Goal: Task Accomplishment & Management: Use online tool/utility

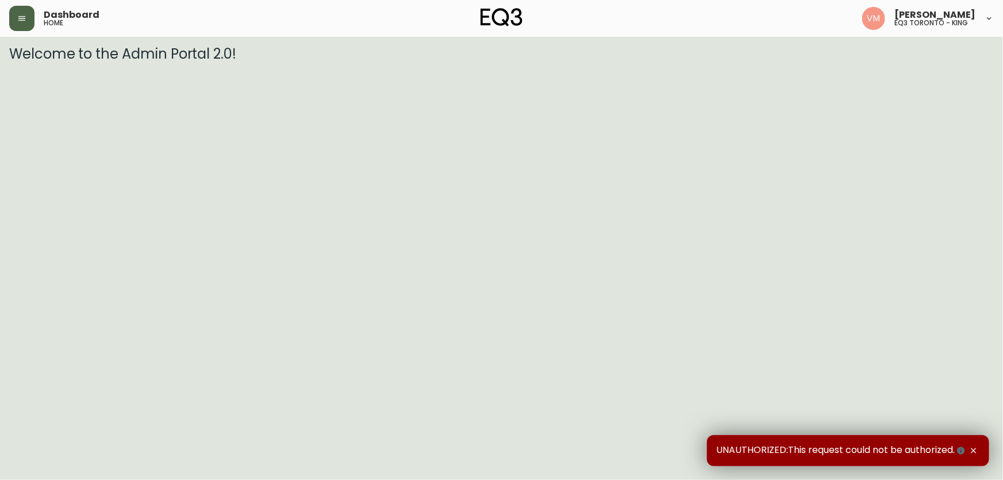
click at [17, 19] on icon "button" at bounding box center [21, 18] width 9 height 9
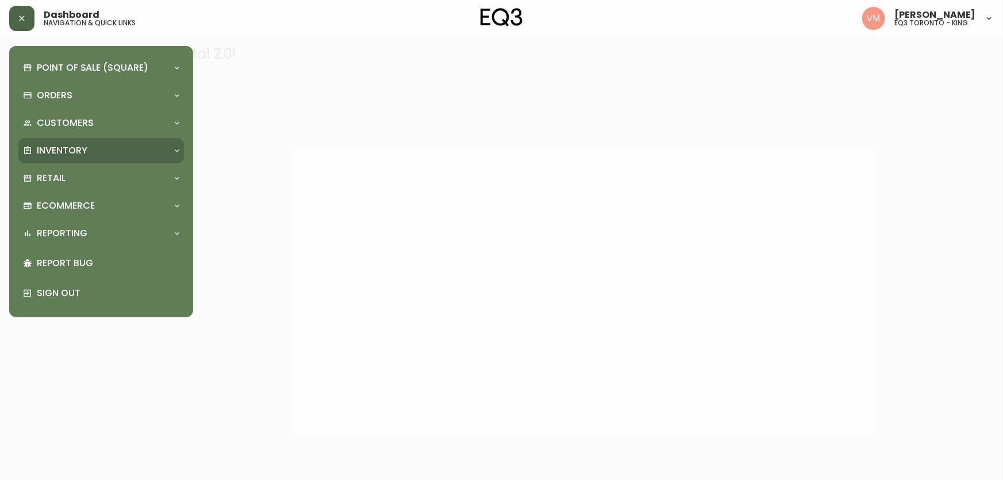
click at [85, 146] on p "Inventory" at bounding box center [62, 150] width 51 height 13
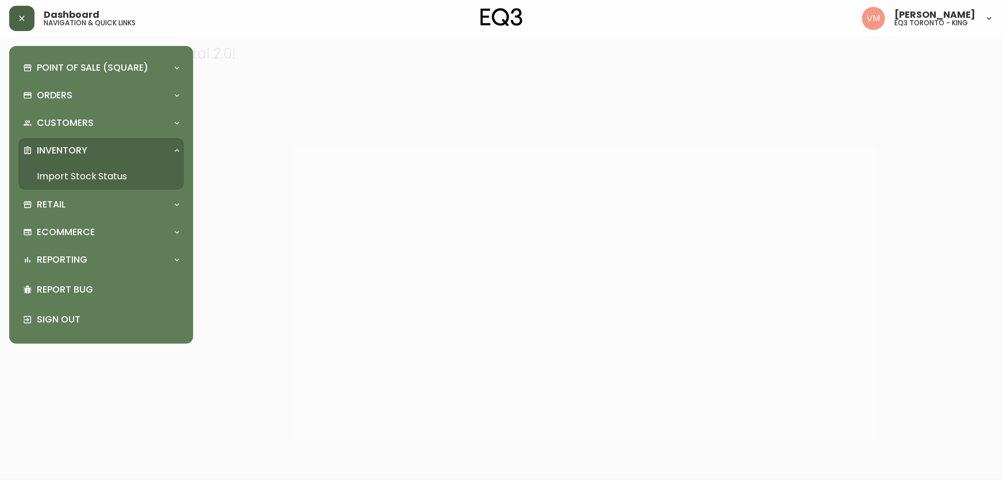
click at [84, 177] on link "Import Stock Status" at bounding box center [101, 176] width 166 height 26
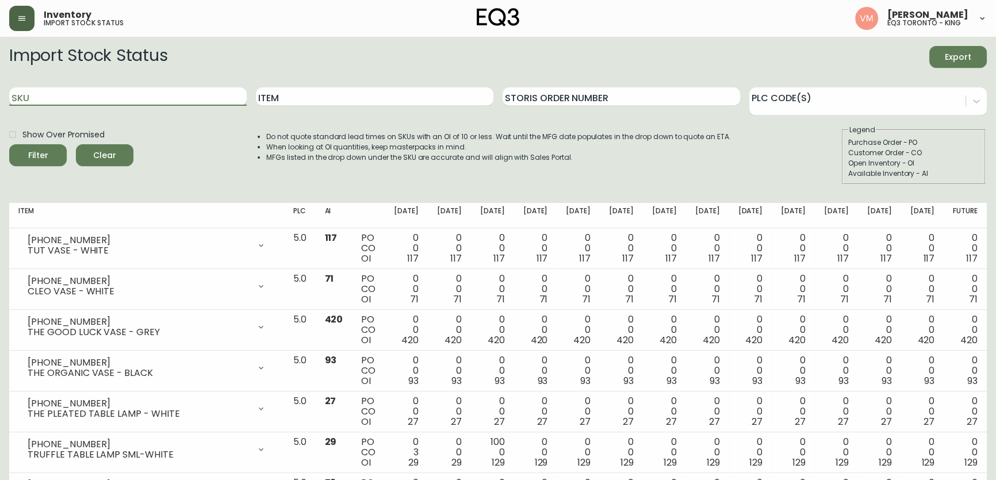
click at [171, 95] on input "SKU" at bounding box center [127, 96] width 237 height 18
paste input "[PHONE_NUMBER]"
click at [9, 144] on button "Filter" at bounding box center [37, 155] width 57 height 22
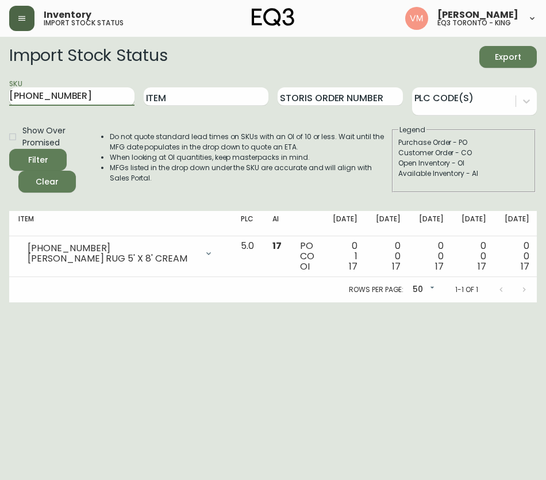
click at [75, 92] on input "[PHONE_NUMBER]" at bounding box center [71, 96] width 125 height 18
type input "3"
click at [191, 92] on input "Item" at bounding box center [206, 96] width 125 height 18
type input "[PERSON_NAME]"
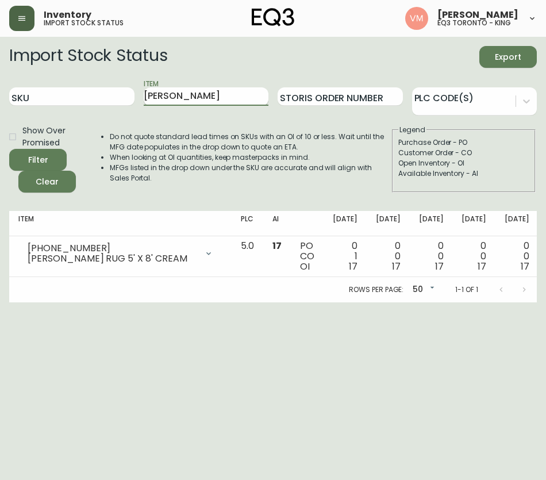
click at [9, 149] on button "Filter" at bounding box center [37, 160] width 57 height 22
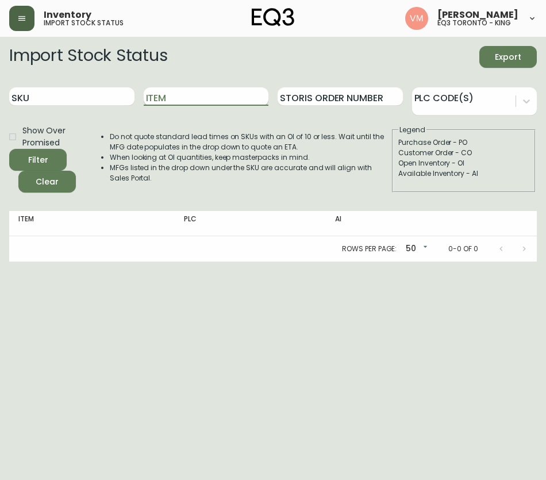
click at [204, 94] on input "Item" at bounding box center [206, 96] width 125 height 18
click at [9, 149] on button "Filter" at bounding box center [37, 160] width 57 height 22
click at [203, 94] on input "[PERSON_NAME]" at bounding box center [206, 96] width 125 height 18
type input "[PERSON_NAME]"
click at [9, 149] on button "Filter" at bounding box center [37, 160] width 57 height 22
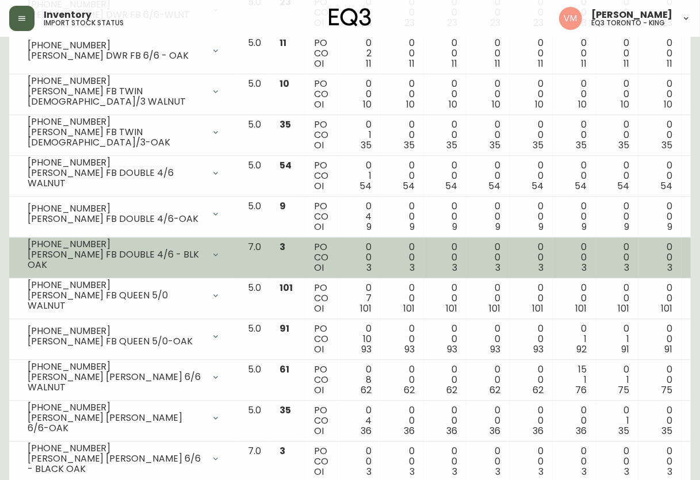
scroll to position [1568, 0]
